Goal: Task Accomplishment & Management: Complete application form

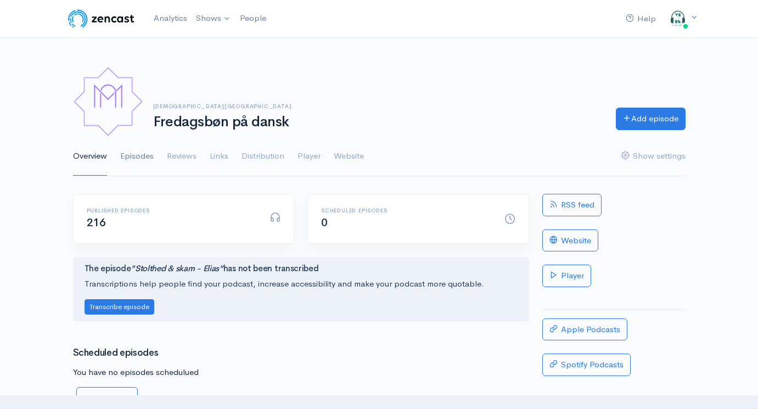
click at [135, 159] on link "Episodes" at bounding box center [136, 157] width 33 height 40
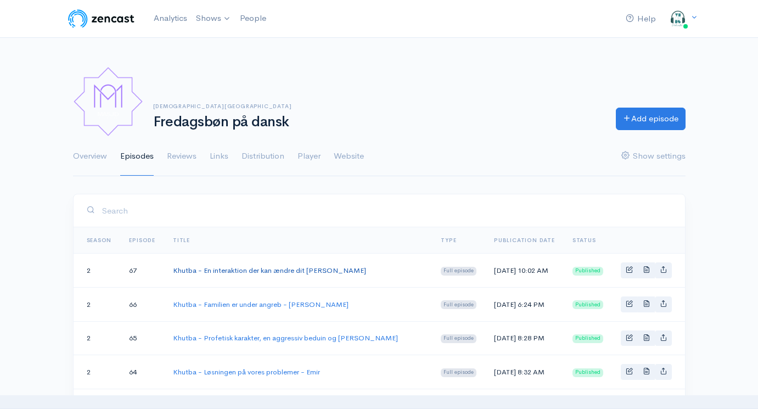
click at [268, 267] on link "Khutba - En interaktion der kan ændre dit [PERSON_NAME]" at bounding box center [269, 270] width 193 height 9
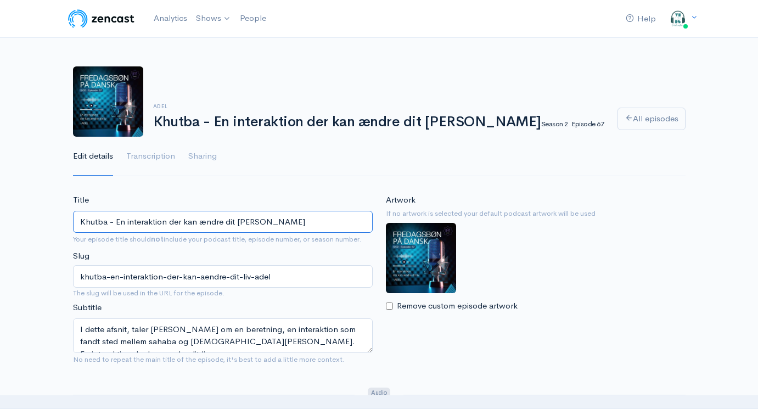
scroll to position [53, 0]
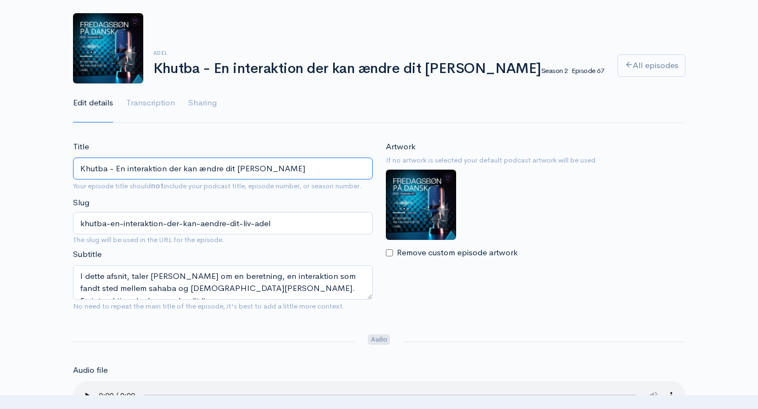
drag, startPoint x: 279, startPoint y: 166, endPoint x: -10, endPoint y: 165, distance: 289.9
click at [0, 165] on html "Help Notifications View all Your profile Team settings Default team Current Log…" at bounding box center [379, 151] width 758 height 409
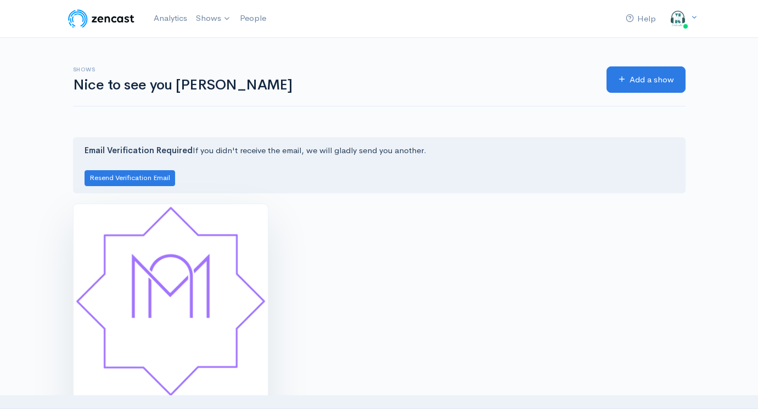
click at [209, 306] on img at bounding box center [171, 301] width 194 height 194
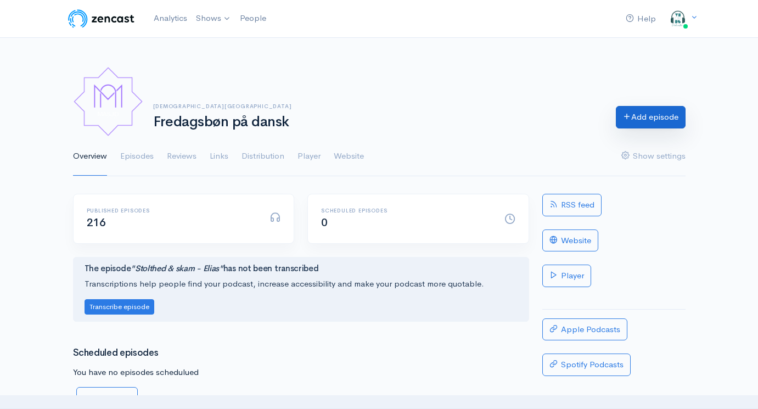
click at [635, 118] on link "Add episode" at bounding box center [651, 117] width 70 height 23
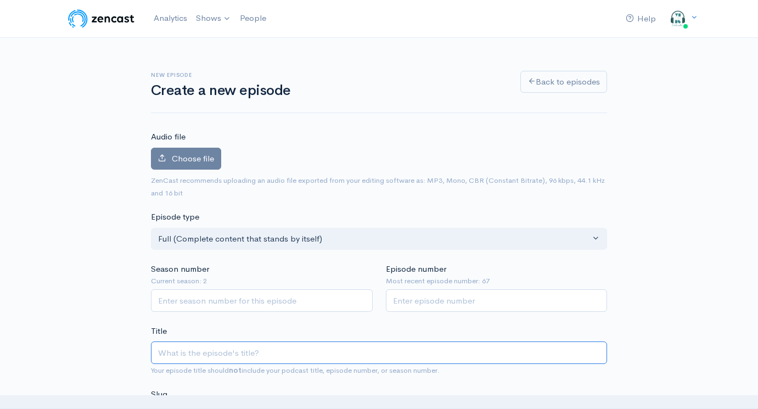
click at [218, 348] on input "Title" at bounding box center [379, 353] width 456 height 23
paste input "Khutba - En interaktion der kan ændre dit [PERSON_NAME]"
type input "Khutba - En interaktion der kan ændre dit [PERSON_NAME]"
type input "khutba-en-interaktion-der-kan-aendre-dit-liv-adel"
drag, startPoint x: 333, startPoint y: 349, endPoint x: 418, endPoint y: 346, distance: 85.2
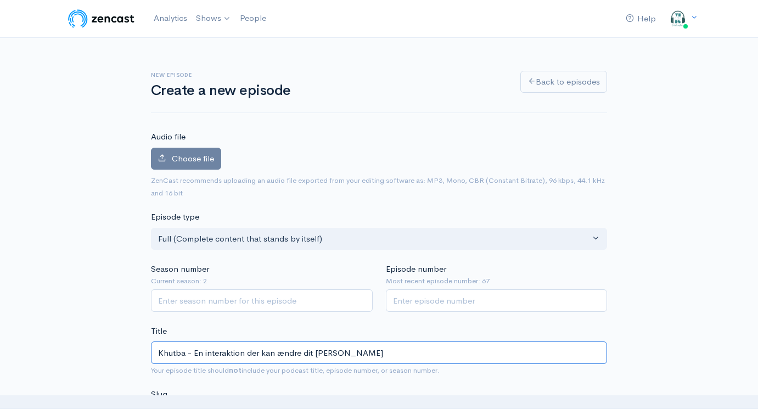
click at [413, 349] on input "Khutba - En interaktion der kan ændre dit [PERSON_NAME]" at bounding box center [379, 353] width 456 height 23
type input "Khutba - En interaktion der kan ændre dit liv - L"
type input "khutba-en-interaktion-der-kan-aendre-dit-liv-l"
type input "Khutba - En interaktion der kan ændre dit liv - La"
type input "khutba-en-interaktion-der-kan-aendre-dit-liv-la"
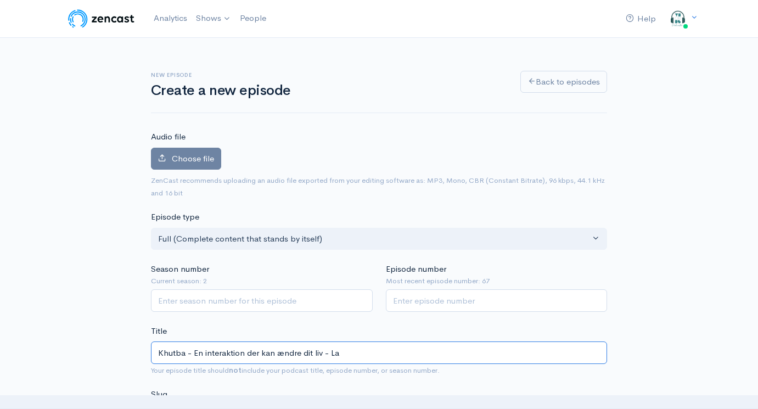
type input "Khutba - En interaktion der kan ændre dit liv - Lav"
type input "khutba-en-interaktion-der-kan-aendre-dit-liv-lav"
type input "Khutba - En interaktion der kan ændre dit liv - Lavc"
type input "khutba-en-interaktion-der-kan-aendre-dit-liv-lavc"
type input "Khutba - En interaktion der kan ændre dit liv - Lavcd"
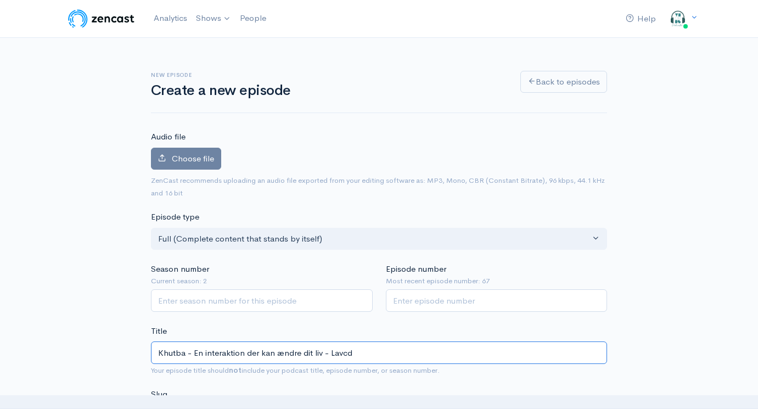
type input "khutba-en-interaktion-der-kan-aendre-dit-liv-lavcd"
type input "Khutba - En interaktion der kan ændre dit liv - Lavc"
type input "khutba-en-interaktion-der-kan-aendre-dit-liv-lavc"
type input "Khutba - En interaktion der kan ændre dit liv - Lavd"
type input "khutba-en-interaktion-der-kan-aendre-dit-liv-lavd"
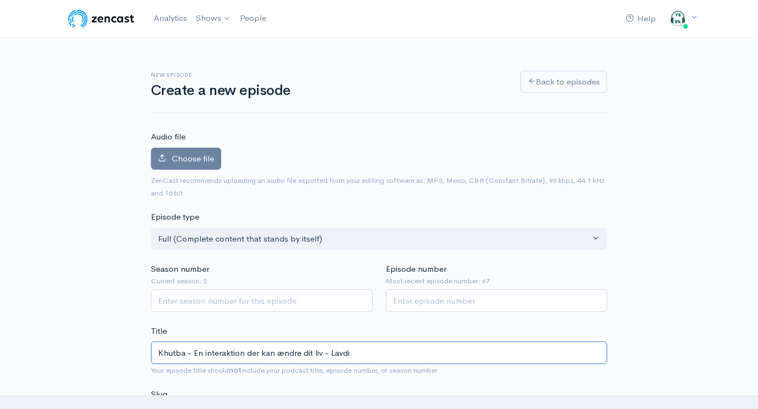
type input "Khutba - En interaktion der kan ændre dit liv - Lavdir"
type input "khutba-en-interaktion-der-kan-aendre-dit-liv-lavdir"
type input "Khutba - En interaktion der kan ændre dit liv - Lavdirm"
type input "khutba-en-interaktion-der-kan-aendre-dit-liv-lavdirm"
type input "Khutba - En interaktion der kan ændre dit liv - Lavdir"
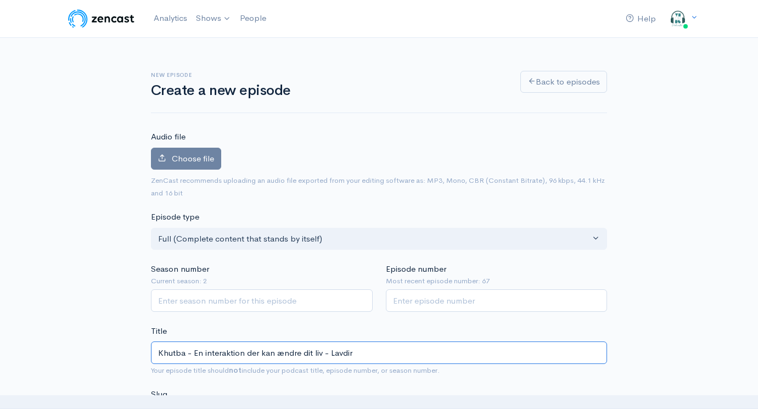
type input "khutba-en-interaktion-der-kan-aendre-dit-liv-lavdir"
type input "Khutba - En interaktion der kan ændre dit liv - Lavdi"
type input "khutba-en-interaktion-der-kan-aendre-dit-liv-lavdi"
type input "Khutba - En interaktion der kan ændre dit liv - Lavd"
type input "khutba-en-interaktion-der-kan-aendre-dit-liv-lavd"
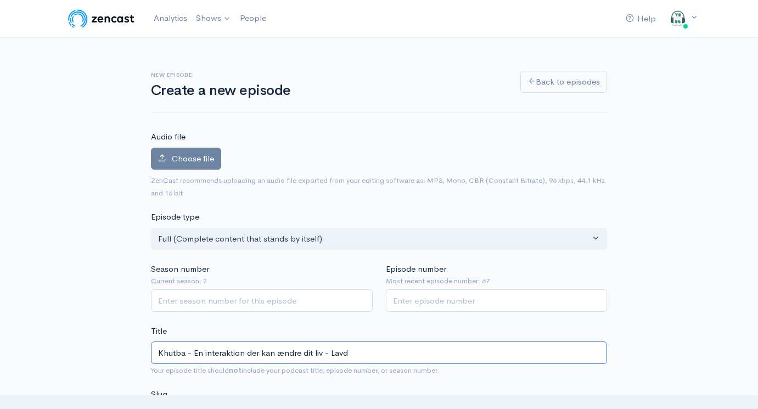
type input "Khutba - En interaktion der kan ændre dit liv - Lavdr"
type input "khutba-en-interaktion-der-kan-aendre-dit-liv-lavdr"
type input "Khutba - En interaktion der kan ændre dit liv - Lavdro"
type input "khutba-en-interaktion-der-kan-aendre-dit-liv-lavdro"
type input "Khutba - En interaktion der kan ændre dit liv - Lavdr"
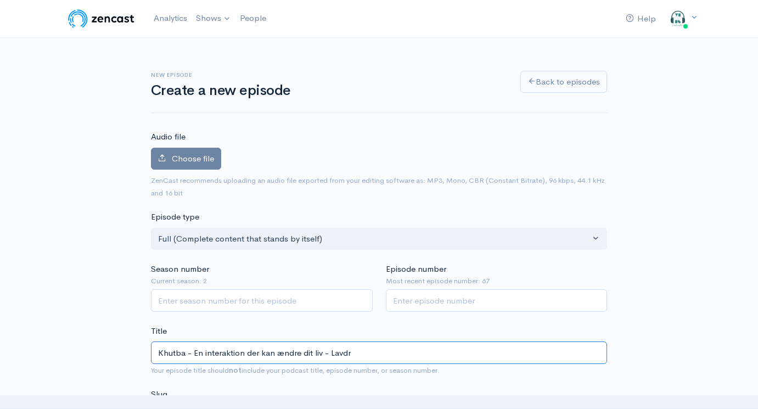
type input "khutba-en-interaktion-der-kan-aendre-dit-liv-lavdr"
type input "Khutba - En interaktion der kan ændre dit liv - Lavdri"
type input "khutba-en-interaktion-der-kan-aendre-dit-liv-lavdri"
type input "Khutba - En interaktion der kan ændre dit liv - Lavdrim"
type input "khutba-en-interaktion-der-kan-aendre-dit-liv-lavdrim"
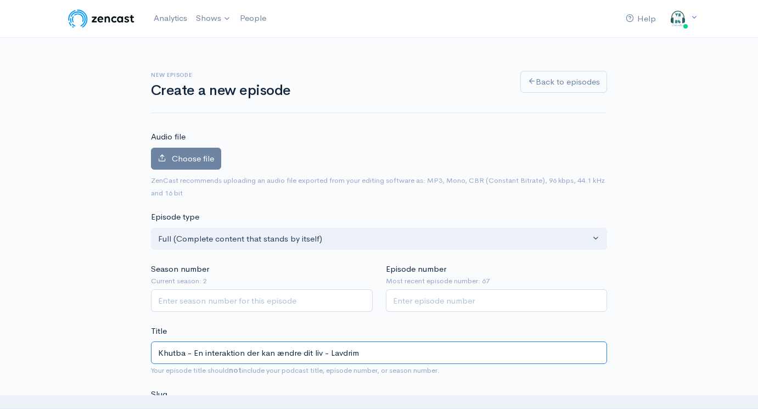
drag, startPoint x: 322, startPoint y: 350, endPoint x: 193, endPoint y: 351, distance: 128.5
click at [193, 351] on input "Khutba - En interaktion der kan ændre dit liv - Lavdrim" at bounding box center [379, 353] width 456 height 23
type input "Khutba - A - Lavdrim"
type input "khutba-a-lavdrim"
type input "Khutba - Ak - Lavdrim"
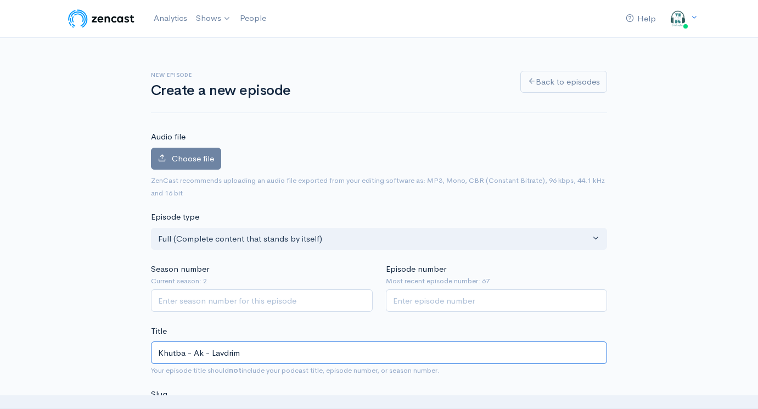
type input "khutba-ak-lavdrim"
type input "Khutba - Akhi - Lavdrim"
type input "khutba-akhi-lavdrim"
type input "Khutba - Akhir - Lavdrim"
type input "khutba-akhir-lavdrim"
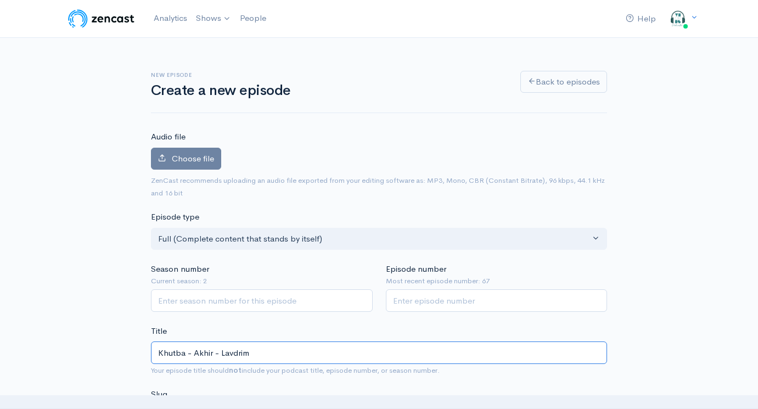
type input "Khutba - Akhira - Lavdrim"
type input "khutba-akhira-lavdrim"
type input "Khutba - Akhira so - Lavdrim"
type input "khutba-akhira-so-lavdrim"
type input "Khutba - Akhira som - Lavdrim"
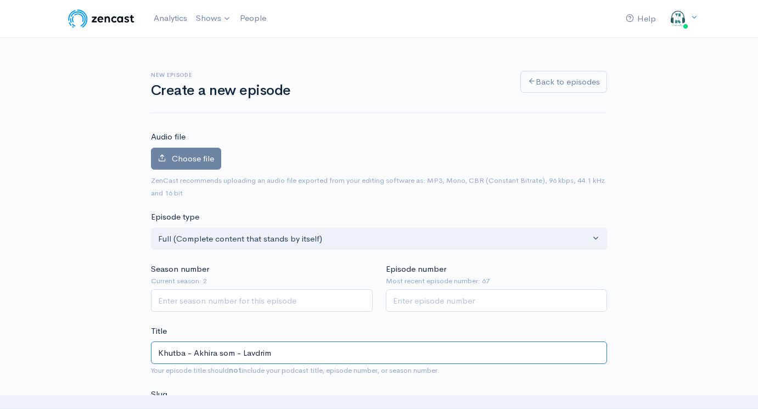
type input "khutba-akhira-som-lavdrim"
type input "Khutba - Akhira som m - Lavdrim"
type input "khutba-akhira-som-m-lavdrim"
type input "Khutba - Akhira som mi - Lavdrim"
type input "khutba-akhira-som-mi-lavdrim"
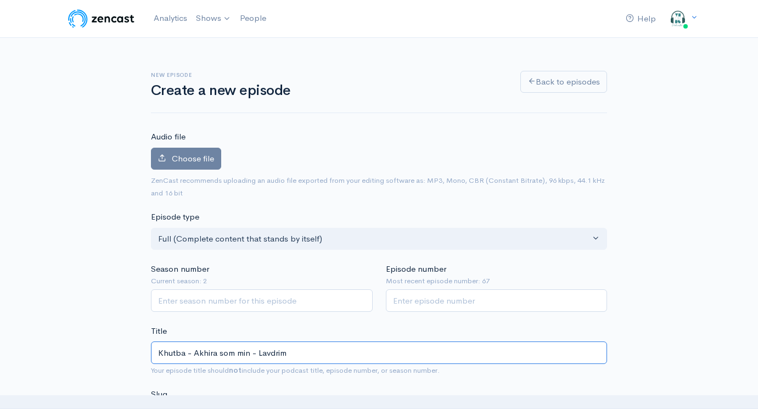
type input "Khutba - Akhira som mind - Lavdrim"
type input "khutba-akhira-som-mind-lavdrim"
type input "Khutba - Akhira som minds - Lavdrim"
type input "khutba-akhira-som-minds-[PERSON_NAME]"
type input "Khutba - Akhira som mindset - Lavdrim"
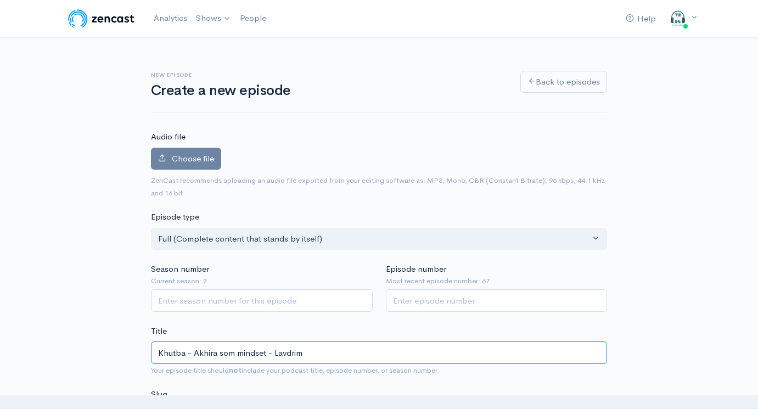
type input "khutba-akhira-som-mindset-lavdrim"
type input "Khutba - Akhira som mindset - Lavdrim"
click at [215, 301] on input "Season number" at bounding box center [262, 300] width 222 height 23
type input "2"
click at [451, 297] on input "Episode number" at bounding box center [497, 300] width 222 height 23
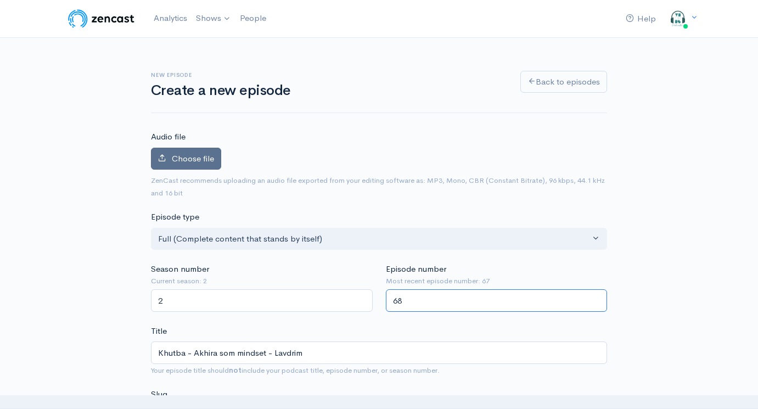
type input "68"
click at [187, 153] on span "Choose file" at bounding box center [193, 158] width 42 height 10
click at [0, 0] on input "Choose file" at bounding box center [0, 0] width 0 height 0
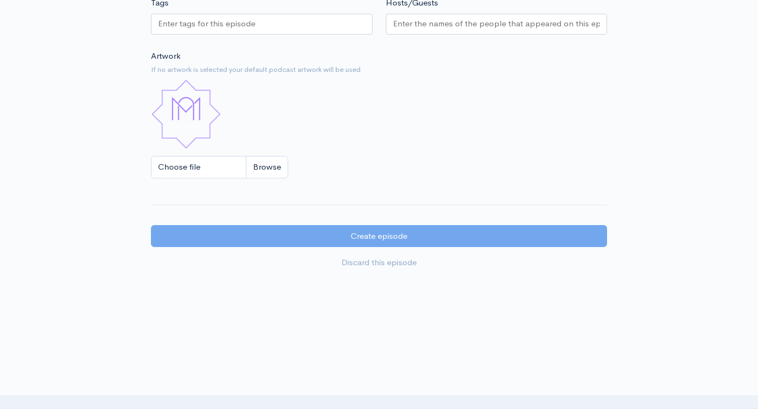
scroll to position [932, 0]
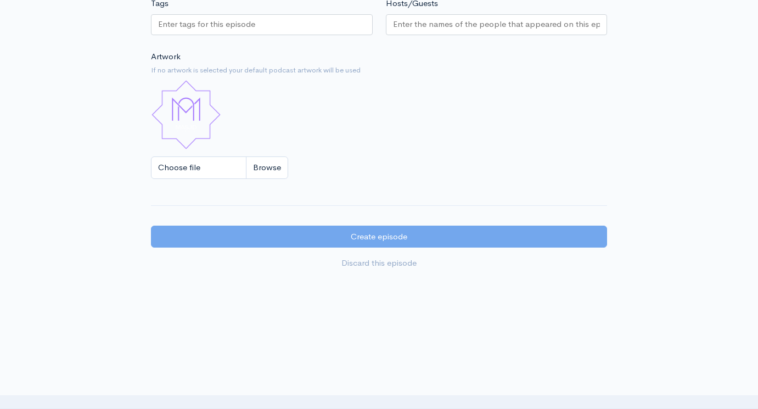
click at [261, 156] on input "Choose file" at bounding box center [219, 167] width 137 height 23
type input "C:\fakepath\Fredagsbøn på dansk skabelon (1).jpg"
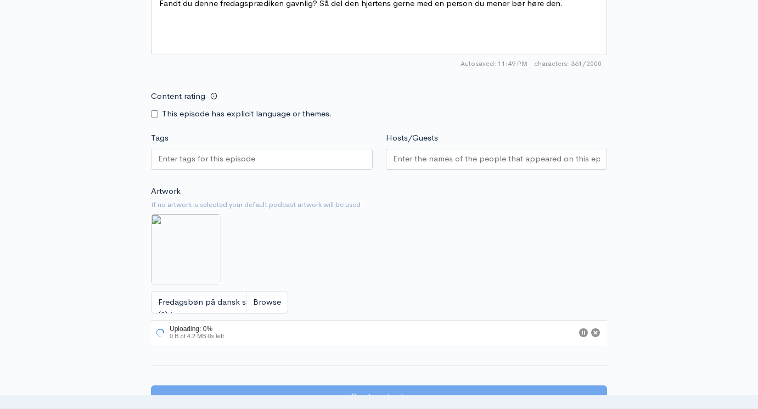
scroll to position [782, 0]
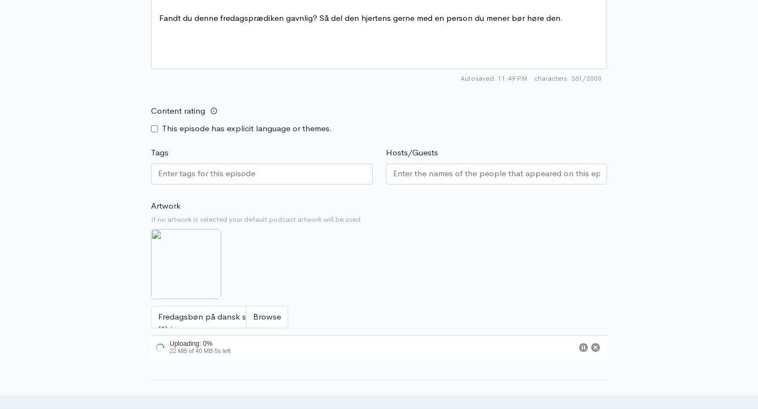
click at [456, 167] on input "Hosts/Guests" at bounding box center [497, 173] width 208 height 13
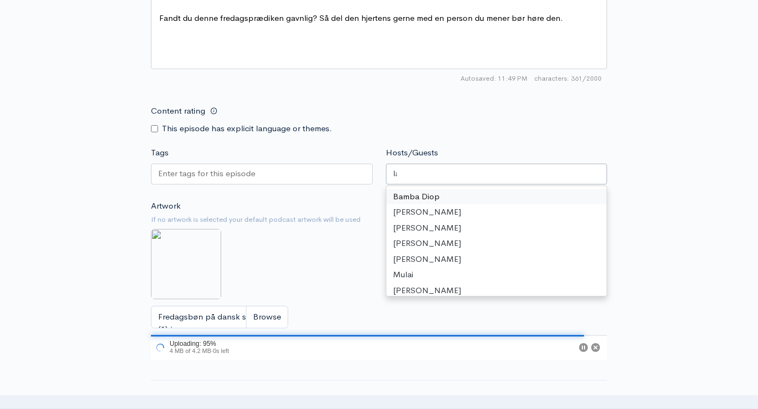
type input "lav"
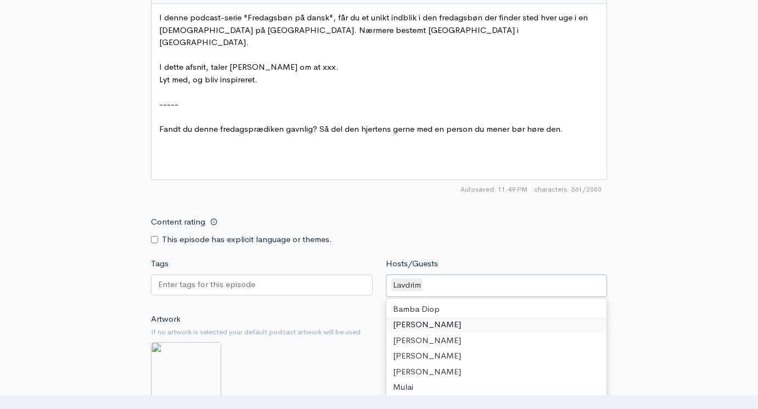
scroll to position [5, 0]
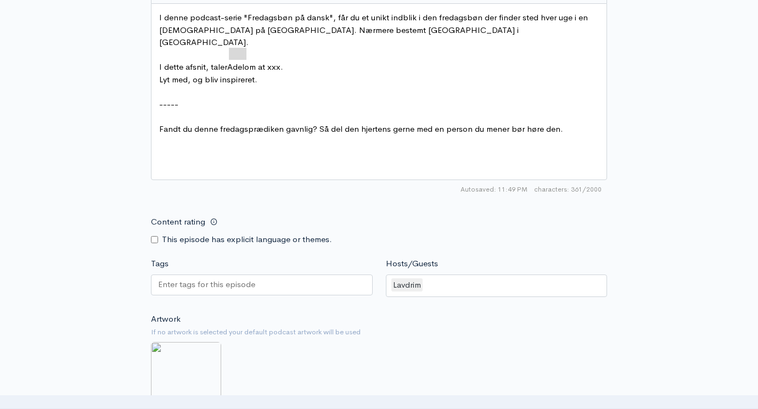
drag, startPoint x: 230, startPoint y: 38, endPoint x: 243, endPoint y: 38, distance: 13.7
type textarea "K"
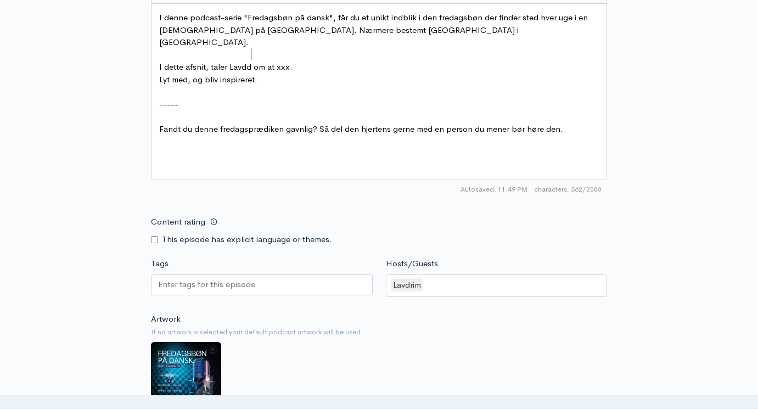
type textarea "Lavddr"
type textarea "rim"
type textarea "t xxx."
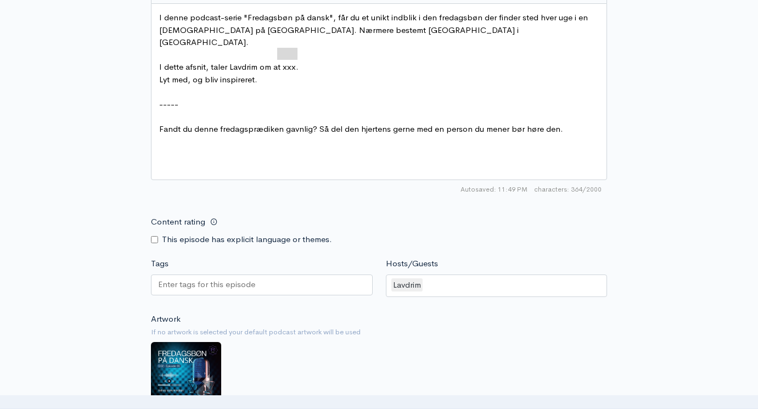
drag, startPoint x: 276, startPoint y: 35, endPoint x: 299, endPoint y: 36, distance: 23.1
type textarea "hvor viri"
type textarea "gtigt det er at have det hinis"
type textarea "sides i bahta"
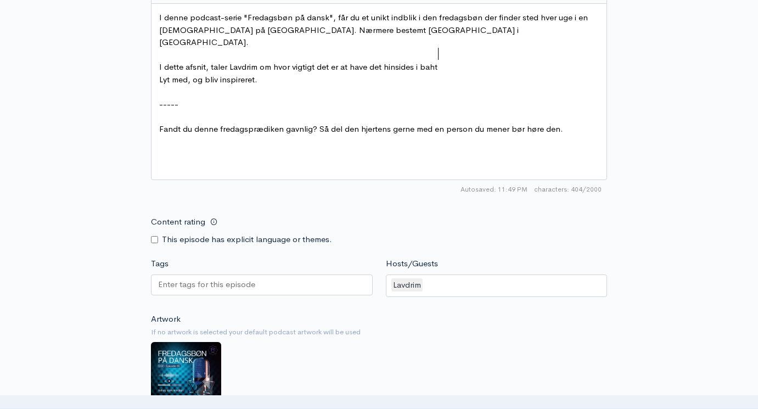
scroll to position [5, 47]
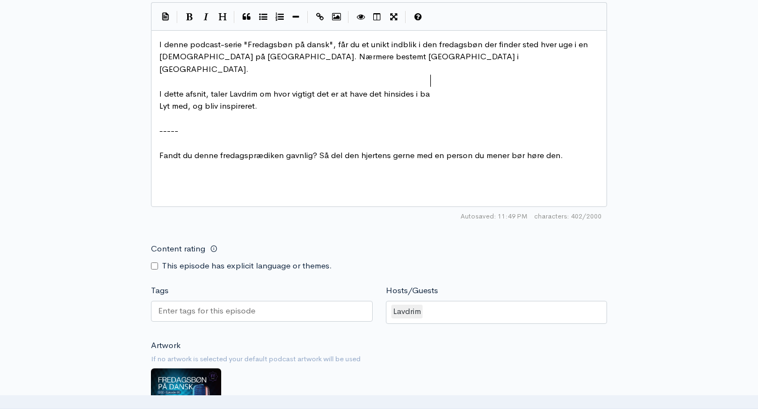
type textarea "go"
type textarea "hovedet hver dag hele"
type textarea ", hele tiden. Sple"
type textarea "ple"
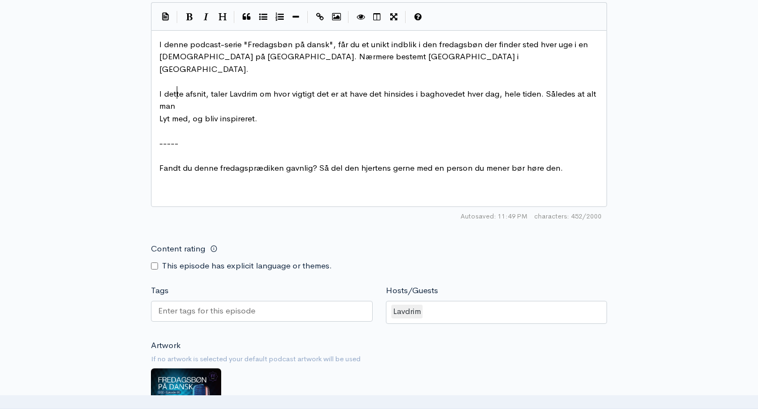
scroll to position [5, 65]
type textarea "åledes at alt man laver i sit livm"
type textarea "m e"
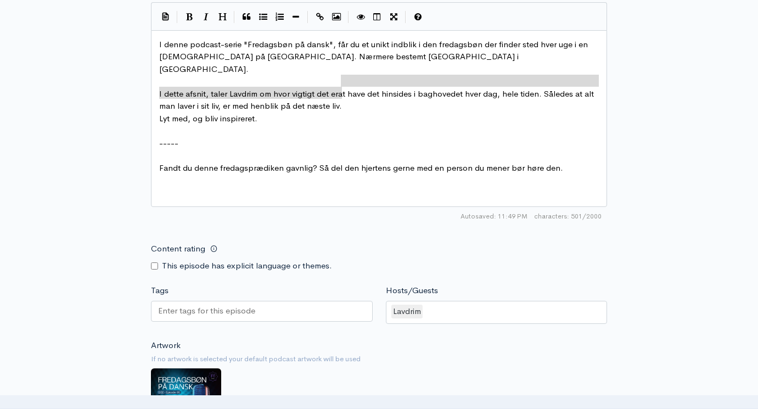
type textarea "I dette afsnit, taler Lavdrim om hvor vigtigt det er at have det hinsides i bag…"
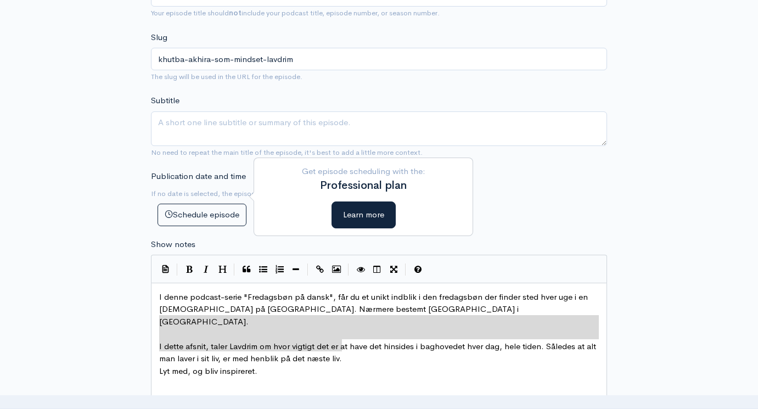
scroll to position [419, 0]
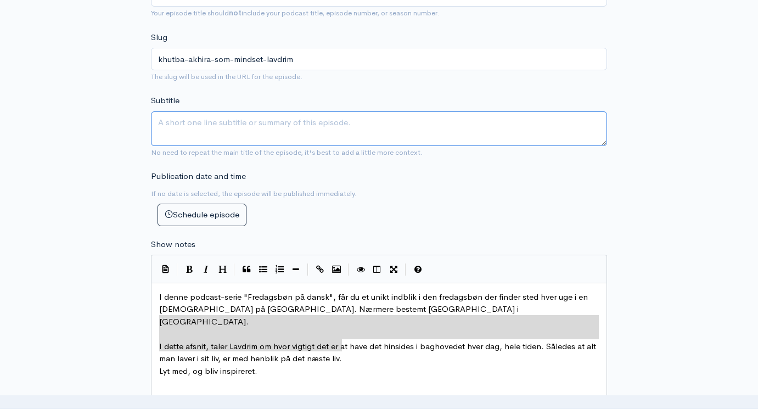
click at [199, 111] on textarea "Subtitle" at bounding box center [379, 128] width 456 height 35
paste textarea "I dette afsnit, taler Lavdrim om hvor vigtigt det er at have det hinsides i bag…"
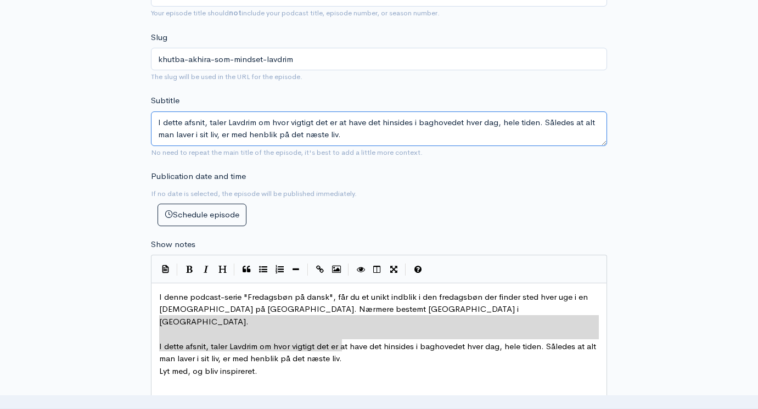
scroll to position [7, 0]
click at [159, 114] on textarea "I dette afsnit, taler Lavdrim om hvor vigtigt det er at have det hinsides i bag…" at bounding box center [379, 128] width 456 height 35
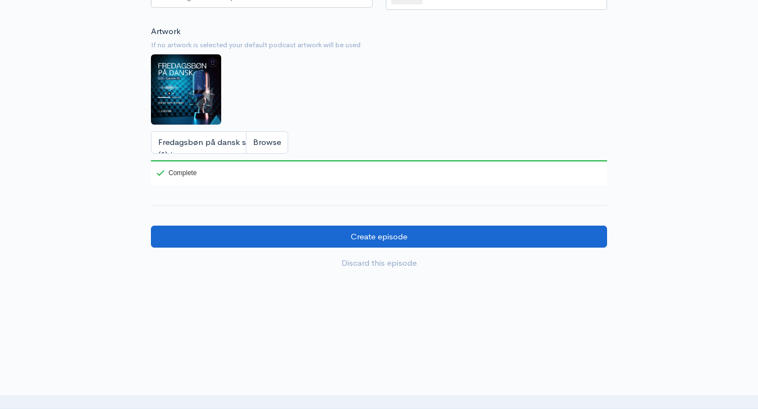
scroll to position [985, 0]
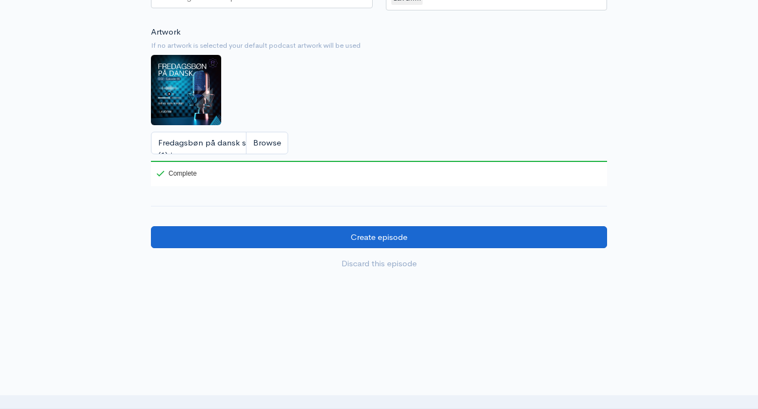
type textarea "I dette afsnit, taler Lavdrim om hvor vigtigt det er at have det hinsides i bag…"
click at [382, 226] on input "Create episode" at bounding box center [379, 237] width 456 height 23
